Goal: Check status: Check status

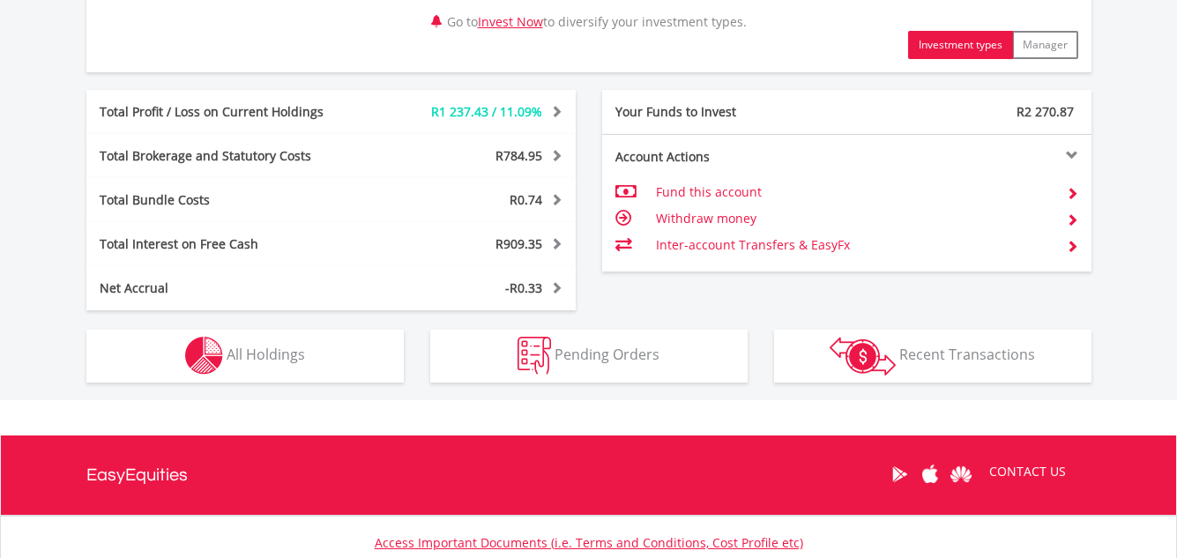
scroll to position [1075, 0]
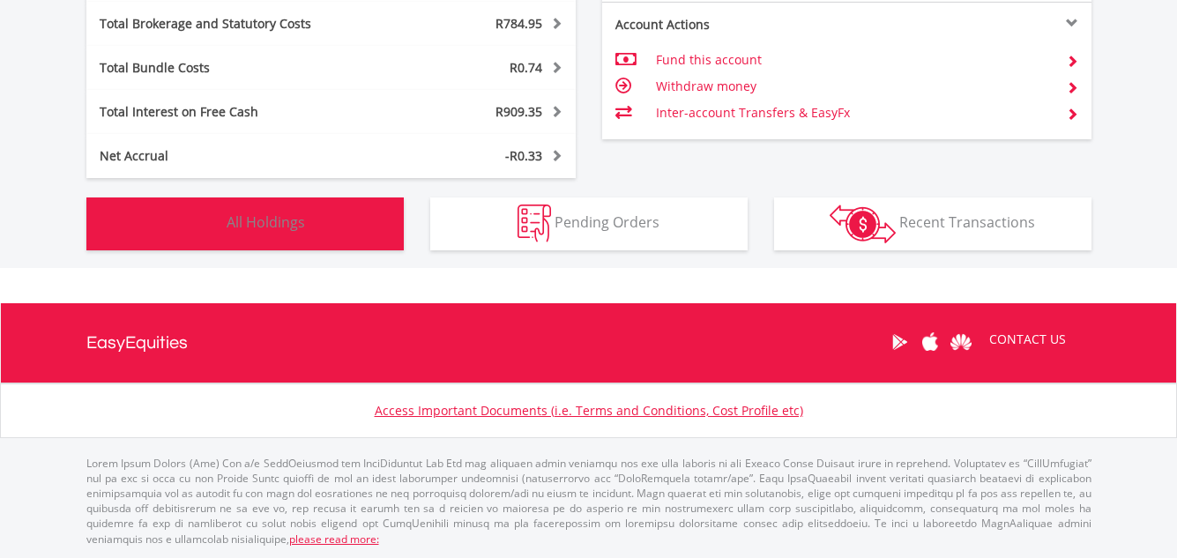
click at [351, 230] on button "Holdings All Holdings" at bounding box center [244, 224] width 317 height 53
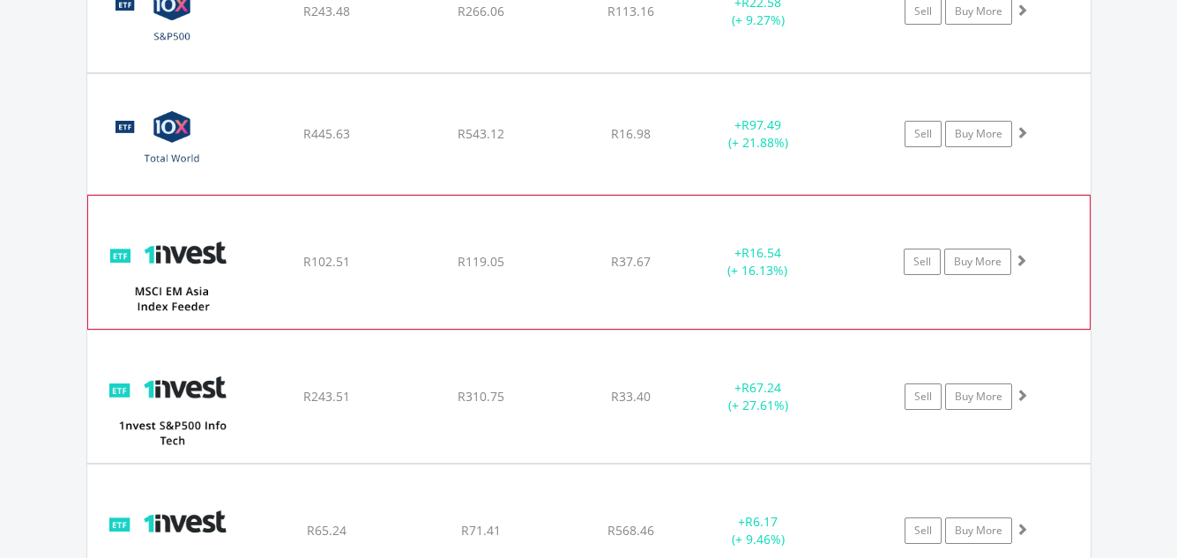
scroll to position [1555, 0]
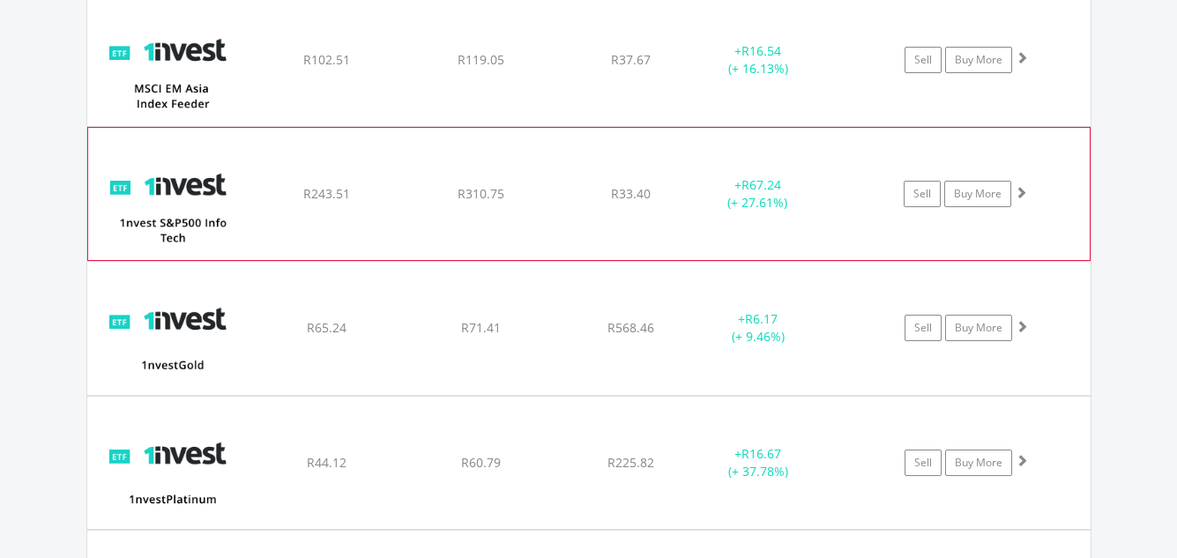
scroll to position [1731, 0]
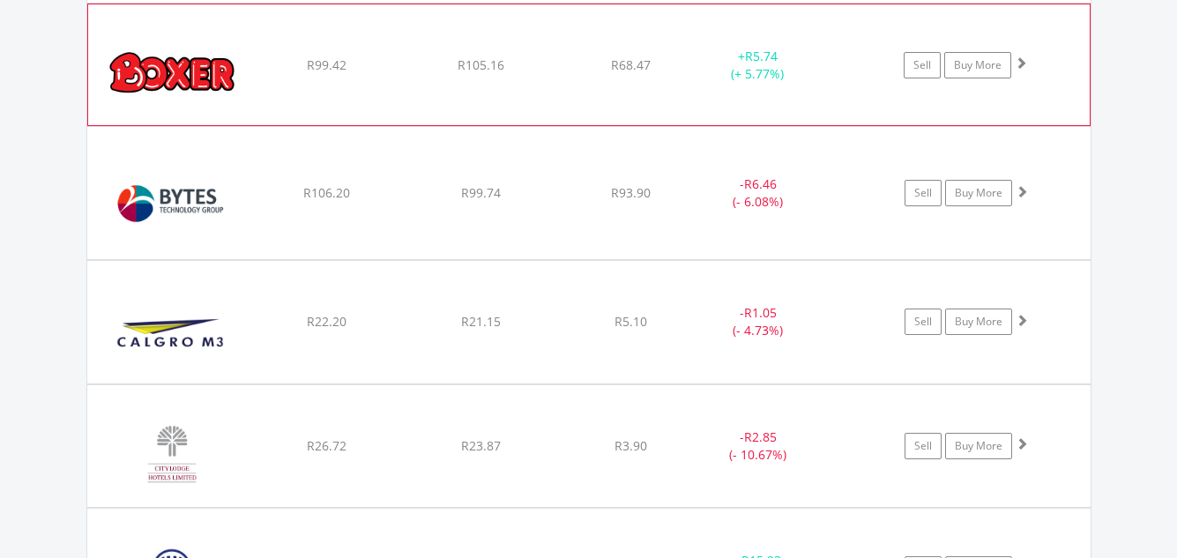
scroll to position [2701, 0]
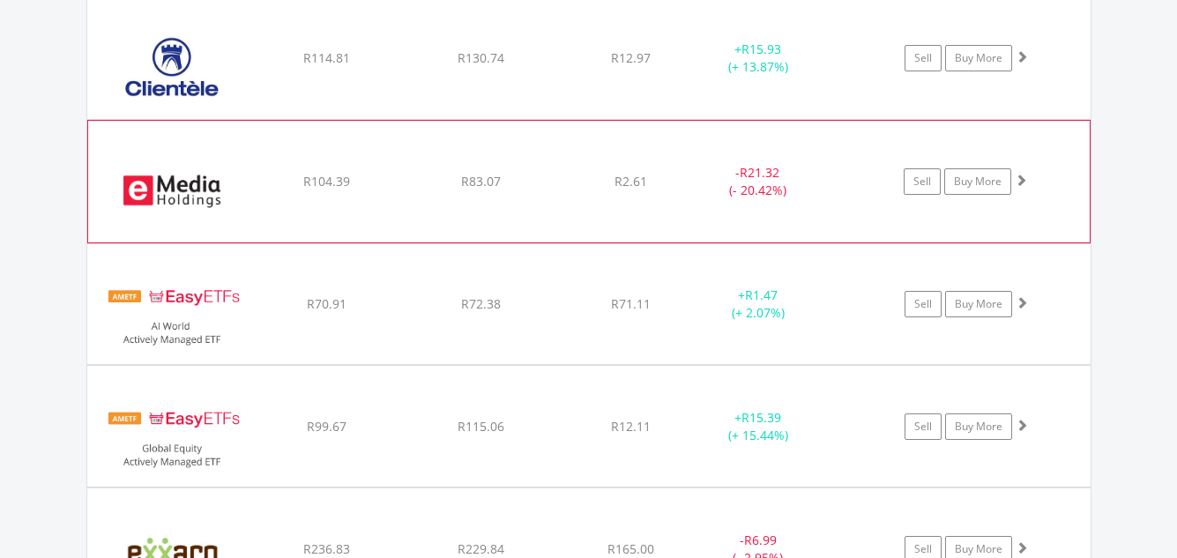
scroll to position [3142, 0]
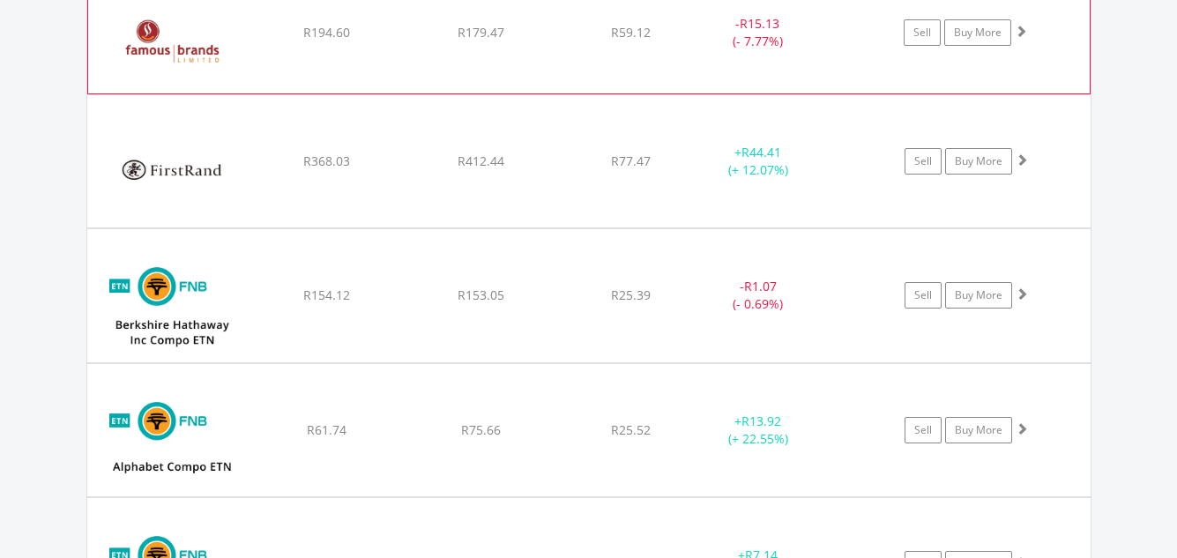
scroll to position [3937, 0]
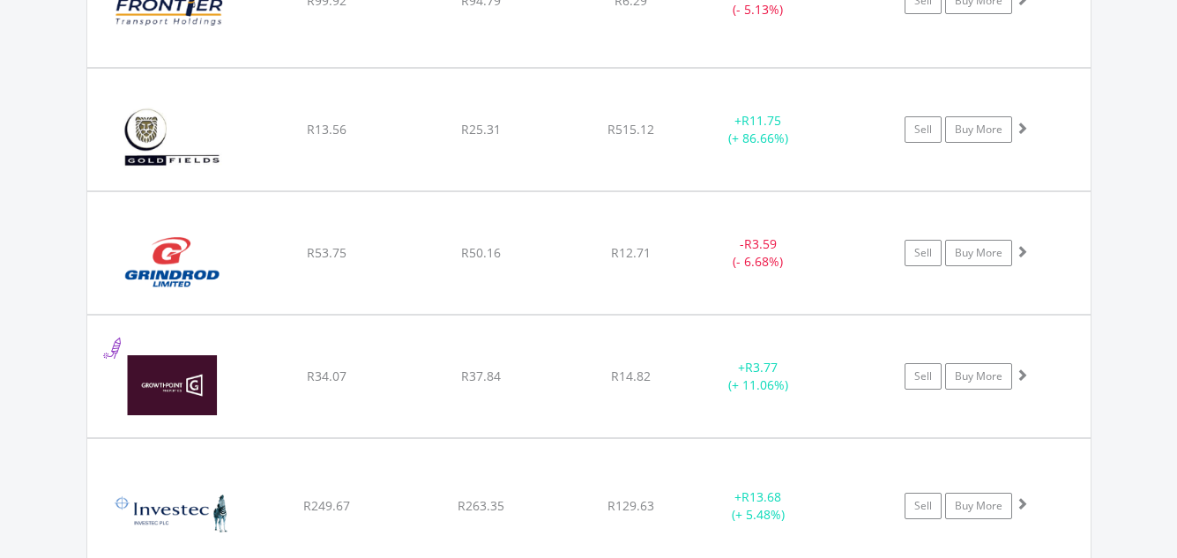
scroll to position [4643, 0]
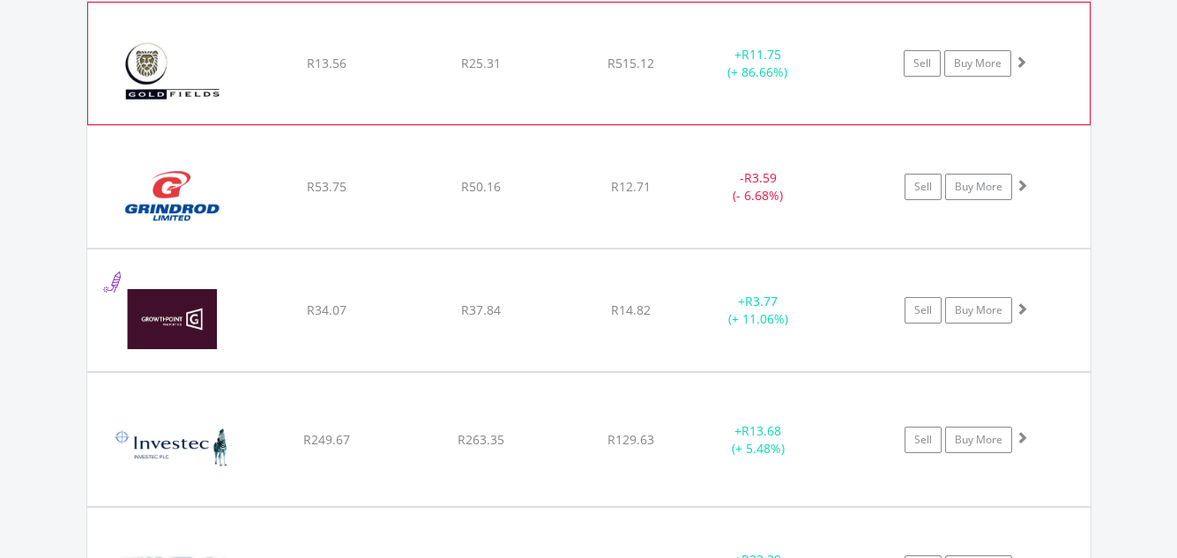
scroll to position [4731, 0]
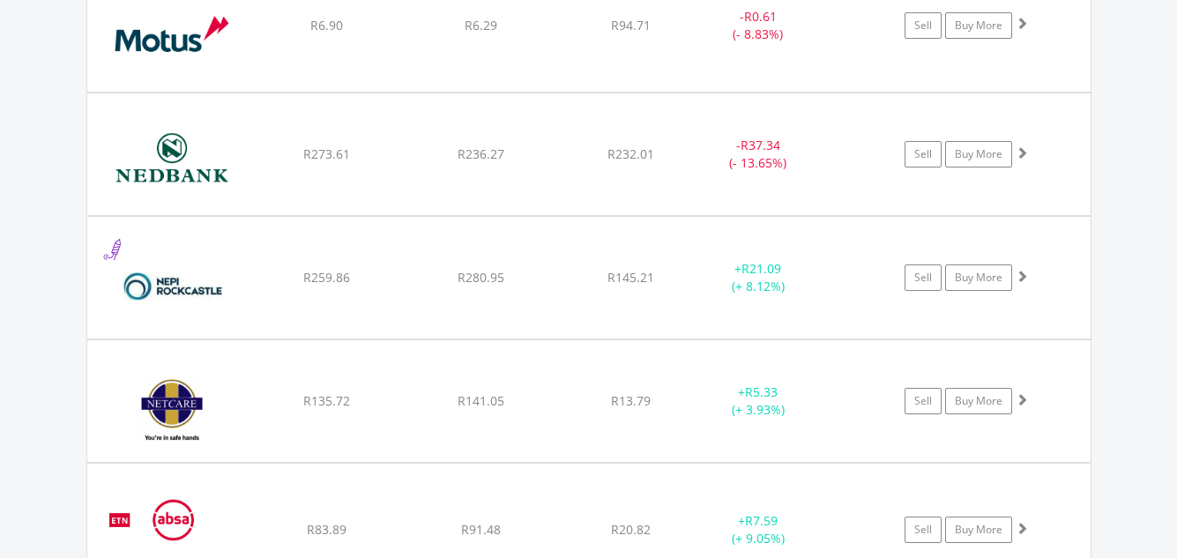
scroll to position [5966, 0]
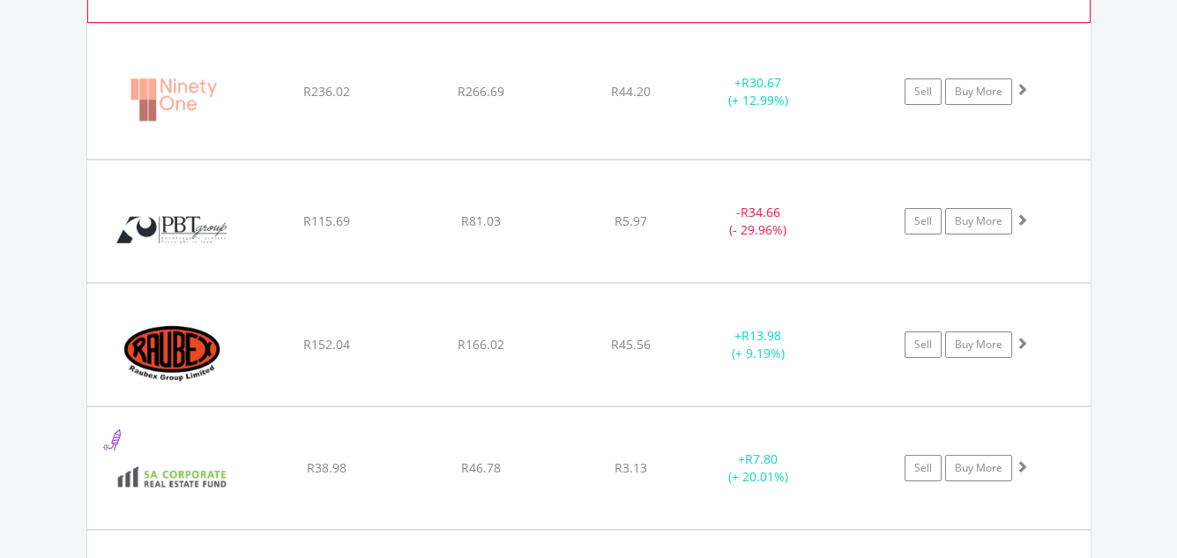
scroll to position [6848, 0]
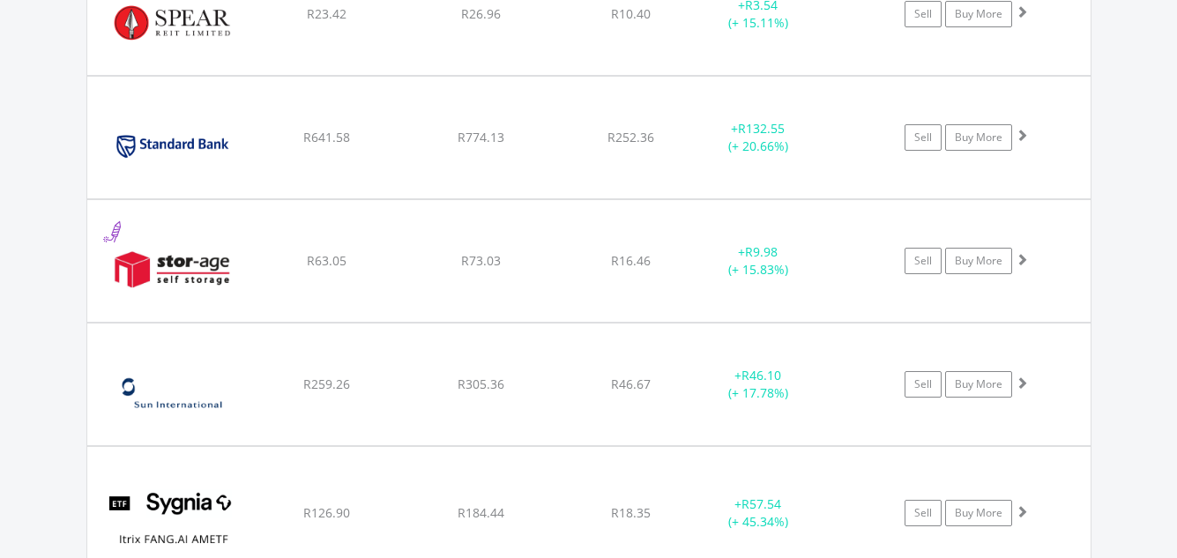
scroll to position [8788, 0]
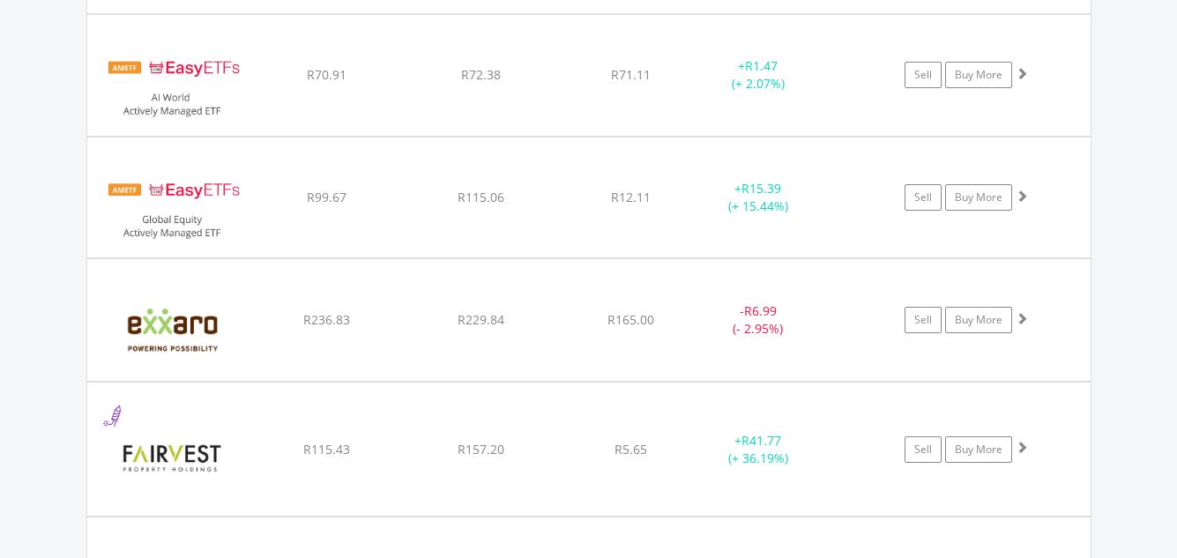
scroll to position [0, 0]
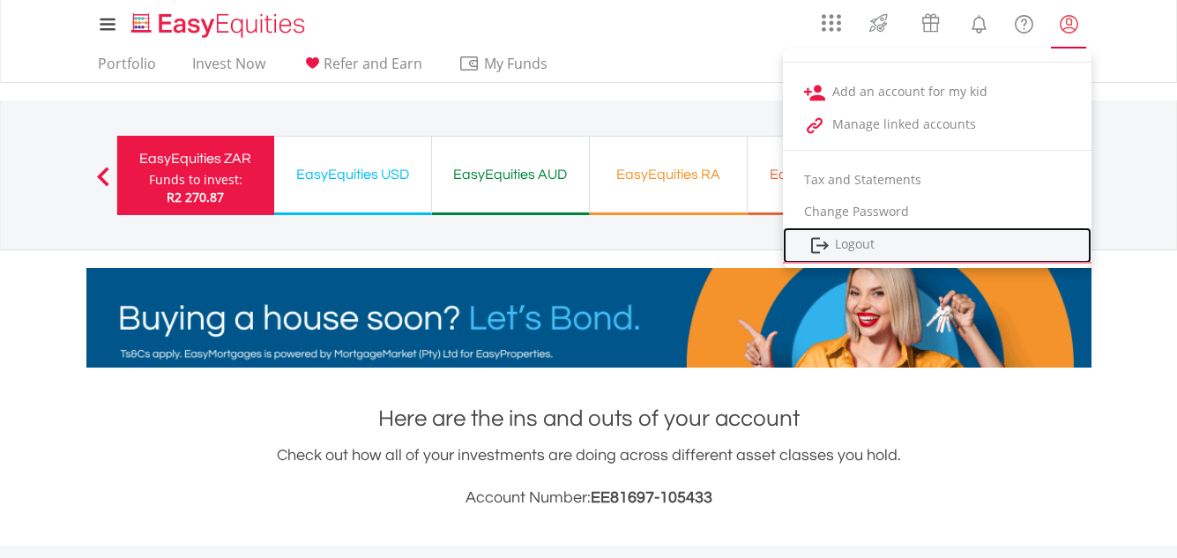
click at [1047, 238] on link "Logout" at bounding box center [937, 246] width 309 height 36
